Goal: Task Accomplishment & Management: Use online tool/utility

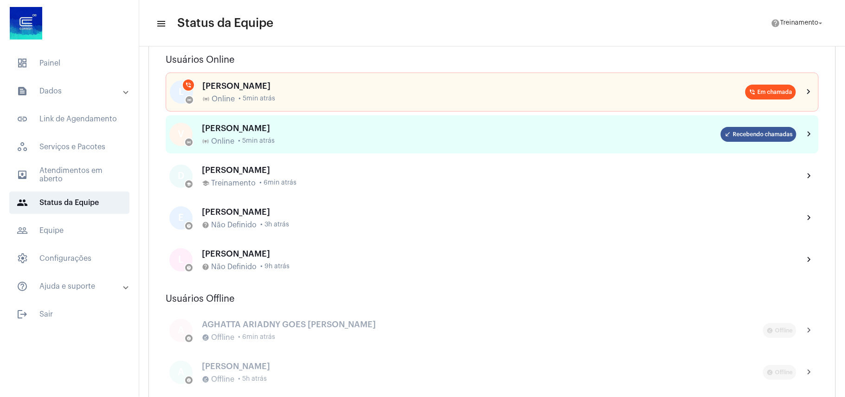
scroll to position [62, 0]
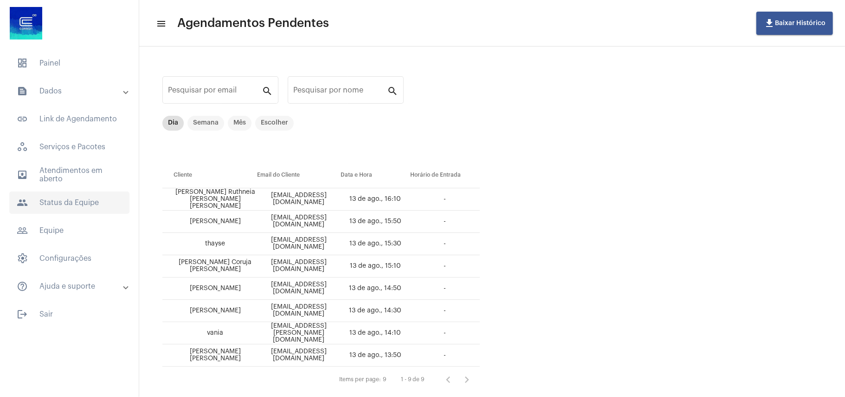
scroll to position [19, 0]
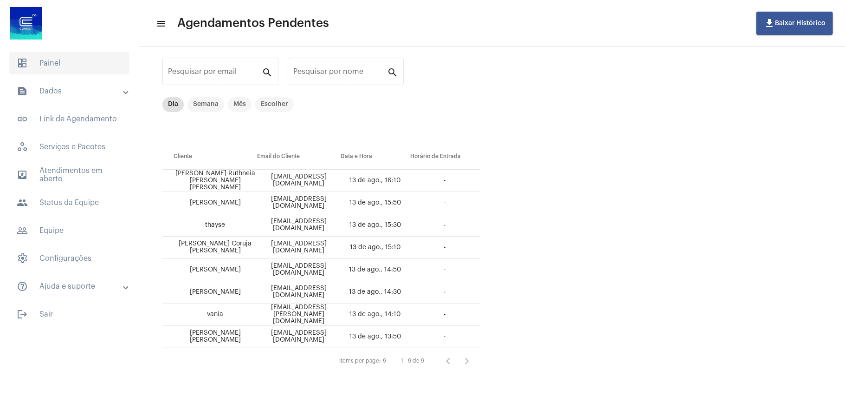
click at [63, 62] on span "dashboard Painel" at bounding box center [69, 63] width 120 height 22
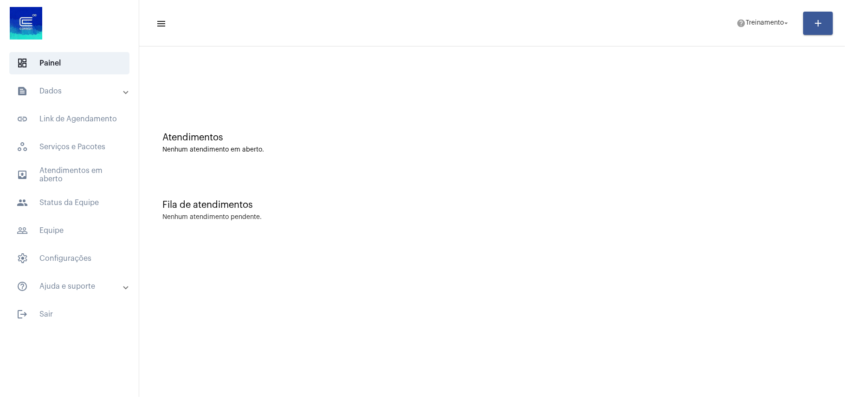
click at [64, 97] on mat-expansion-panel-header "text_snippet_outlined Dados" at bounding box center [72, 91] width 133 height 22
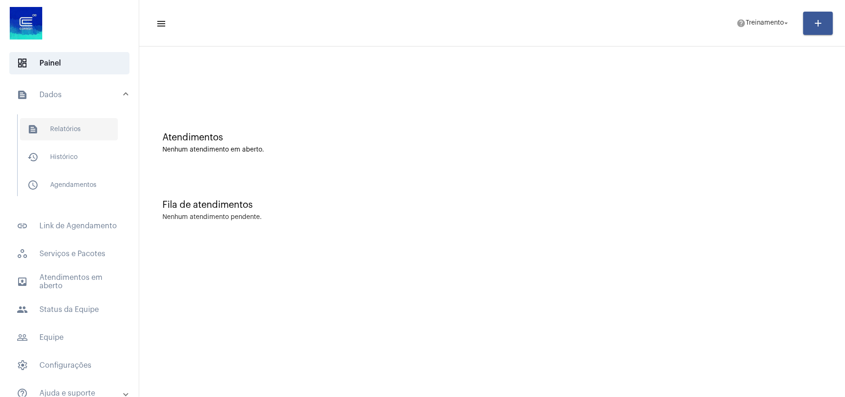
click at [77, 129] on span "text_snippet_outlined Relatórios" at bounding box center [69, 129] width 98 height 22
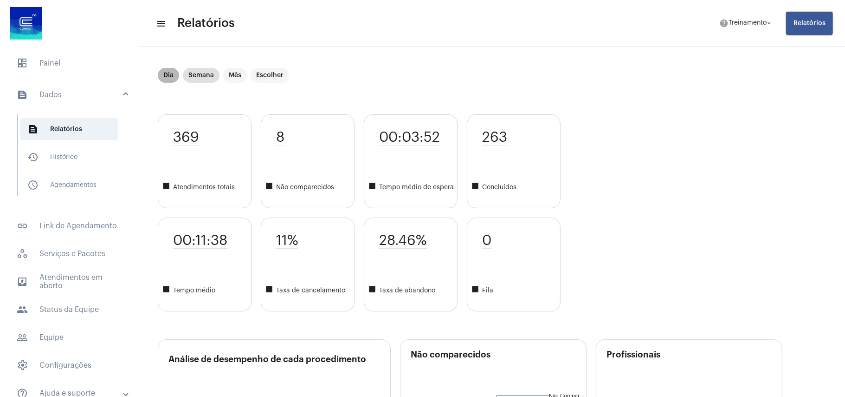
click at [166, 75] on mat-chip "Dia" at bounding box center [168, 75] width 21 height 15
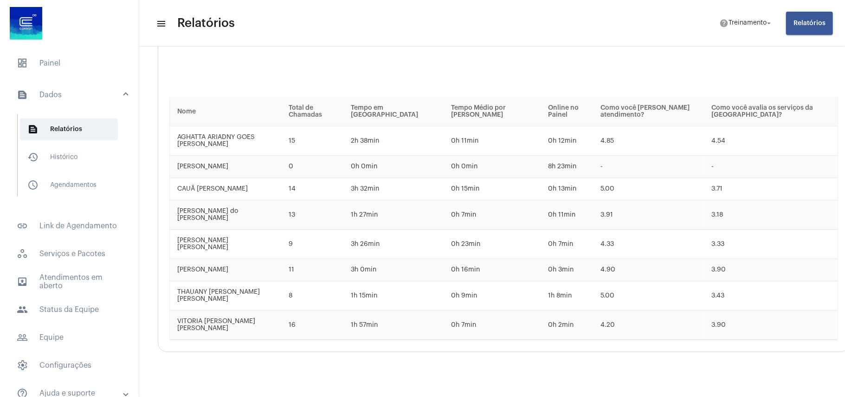
scroll to position [1444, 5]
drag, startPoint x: 174, startPoint y: 112, endPoint x: 842, endPoint y: 351, distance: 709.8
click at [842, 351] on mat-sidenav-content "menu Relatórios help Treinamento arrow_drop_down Relatórios Dia Semana Mês Esco…" at bounding box center [492, 198] width 706 height 397
copy thead
